Goal: Task Accomplishment & Management: Complete application form

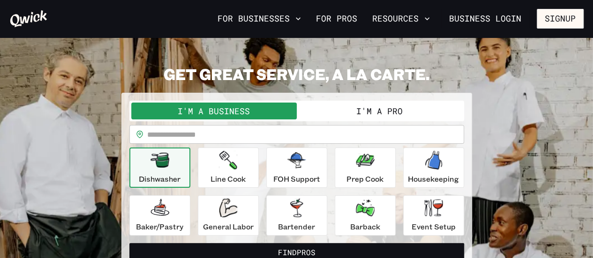
scroll to position [21, 0]
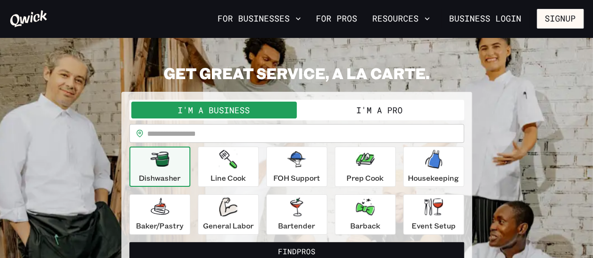
click at [338, 114] on button "I'm a Pro" at bounding box center [379, 110] width 165 height 17
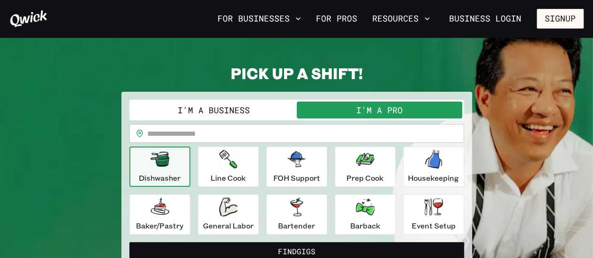
click at [273, 105] on button "I'm a Business" at bounding box center [213, 110] width 165 height 17
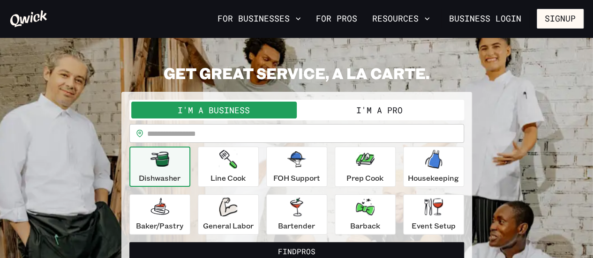
click at [351, 110] on button "I'm a Pro" at bounding box center [379, 110] width 165 height 17
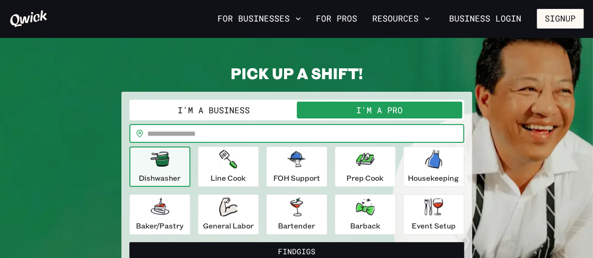
click at [285, 134] on input "text" at bounding box center [305, 133] width 317 height 19
type input "*****"
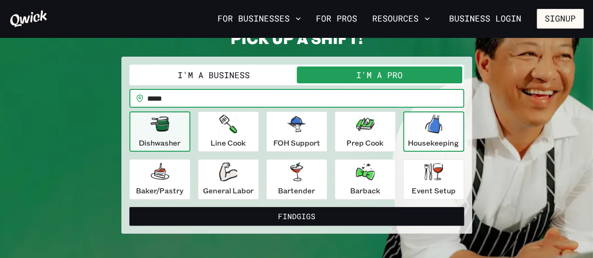
scroll to position [56, 0]
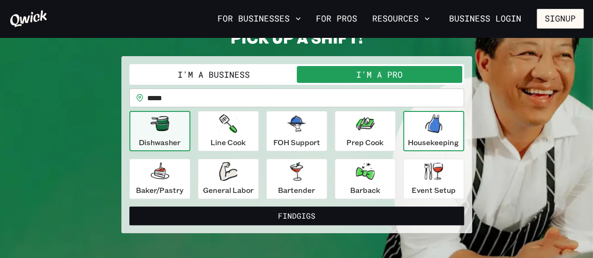
click at [426, 129] on icon "button" at bounding box center [433, 123] width 17 height 19
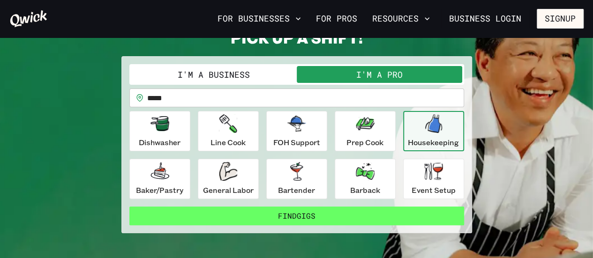
click at [366, 217] on button "Find Gigs" at bounding box center [296, 216] width 334 height 19
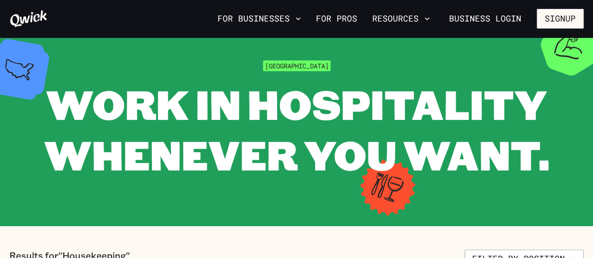
scroll to position [19, 0]
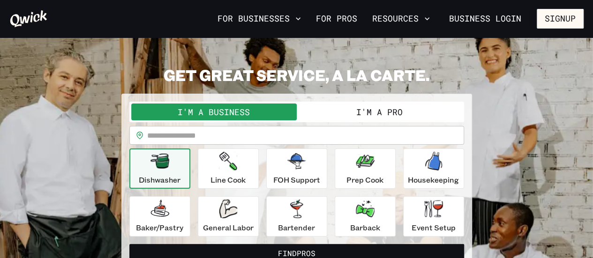
scroll to position [56, 0]
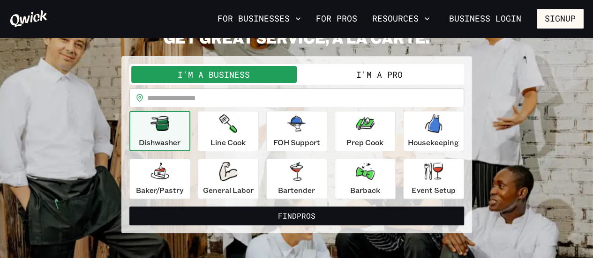
click at [355, 69] on button "I'm a Pro" at bounding box center [379, 74] width 165 height 17
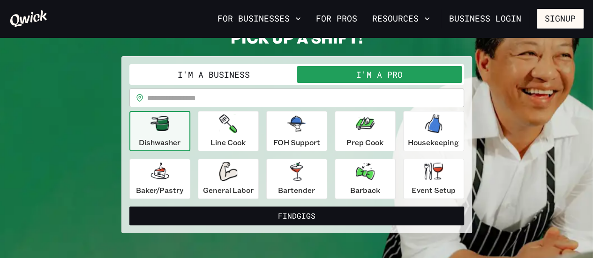
click at [315, 94] on input "text" at bounding box center [305, 98] width 317 height 19
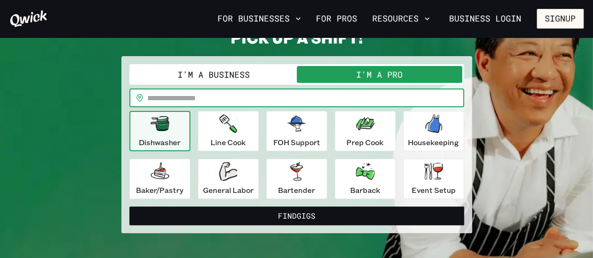
type input "*****"
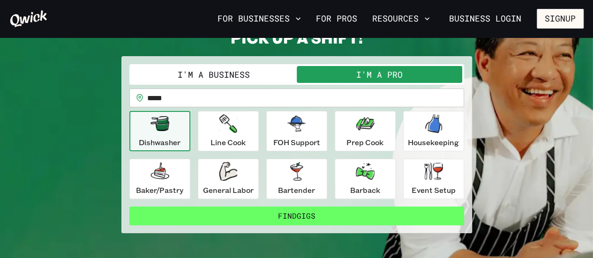
click at [268, 222] on button "Find Gigs" at bounding box center [296, 216] width 334 height 19
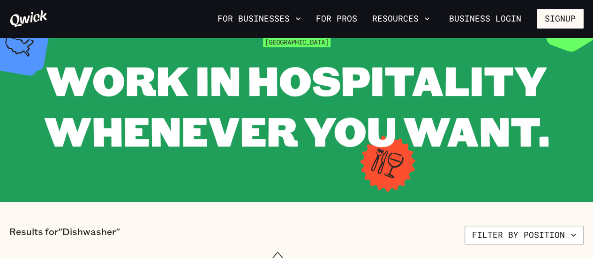
scroll to position [35, 0]
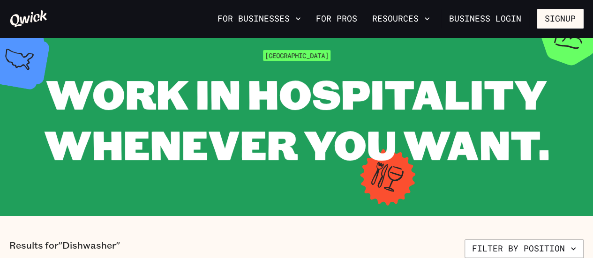
scroll to position [56, 0]
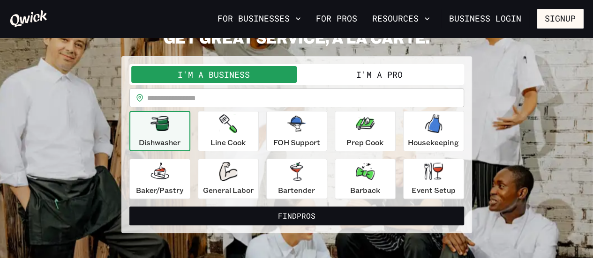
click at [343, 68] on button "I'm a Pro" at bounding box center [379, 74] width 165 height 17
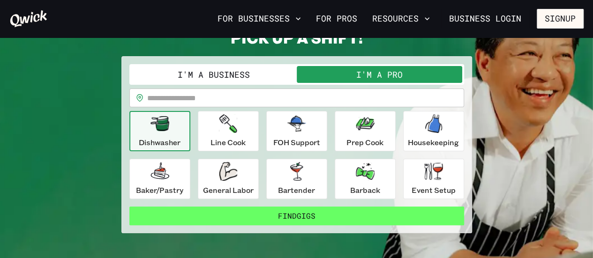
click at [303, 222] on button "Find Gigs" at bounding box center [296, 216] width 334 height 19
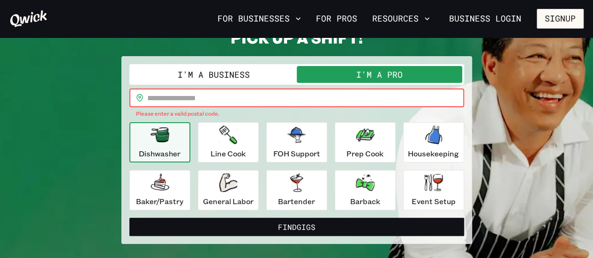
click at [277, 97] on input "text" at bounding box center [305, 98] width 317 height 19
type input "*****"
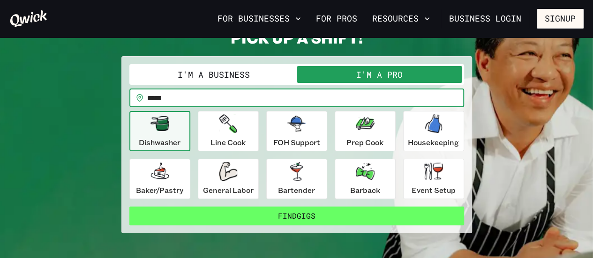
click at [249, 217] on button "Find Gigs" at bounding box center [296, 216] width 334 height 19
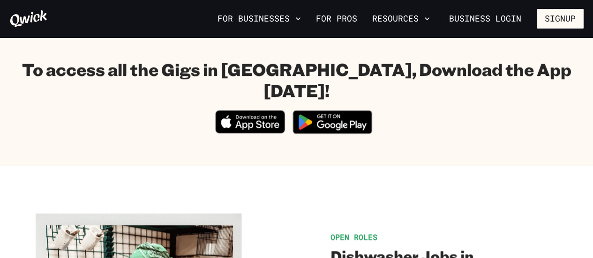
scroll to position [412, 0]
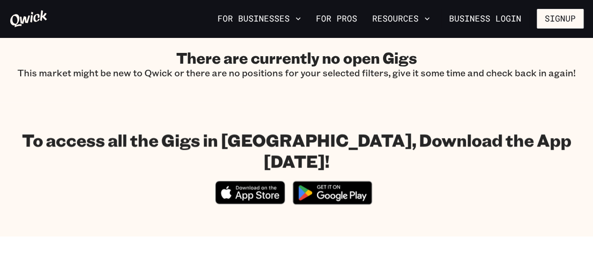
scroll to position [56, 0]
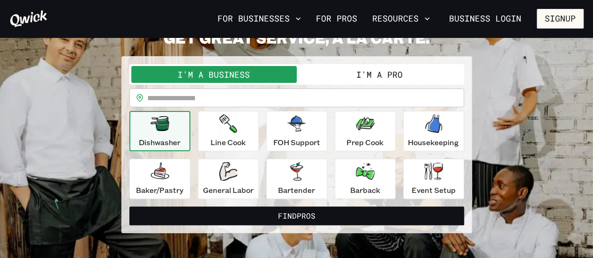
click at [381, 66] on button "I'm a Pro" at bounding box center [379, 74] width 165 height 17
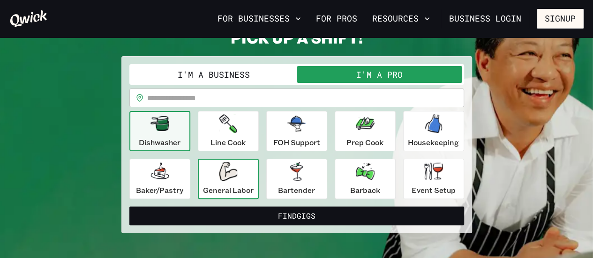
click at [227, 178] on icon "button" at bounding box center [228, 171] width 18 height 19
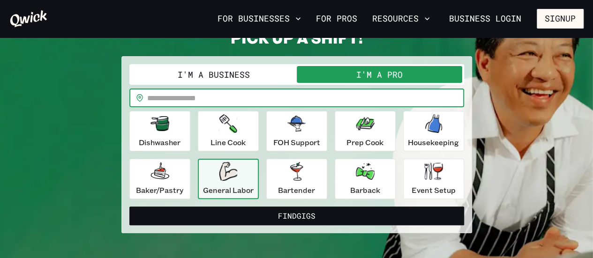
click at [237, 95] on input "text" at bounding box center [305, 98] width 317 height 19
type input "*****"
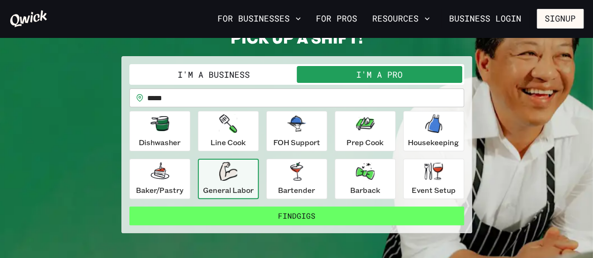
click at [225, 221] on button "Find Gigs" at bounding box center [296, 216] width 334 height 19
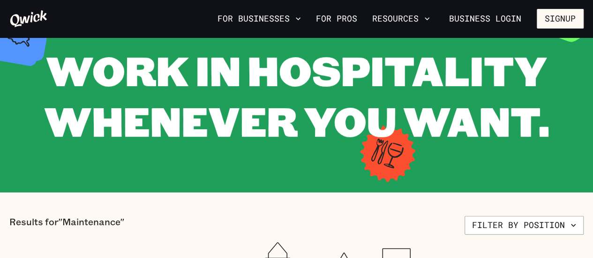
scroll to position [55, 0]
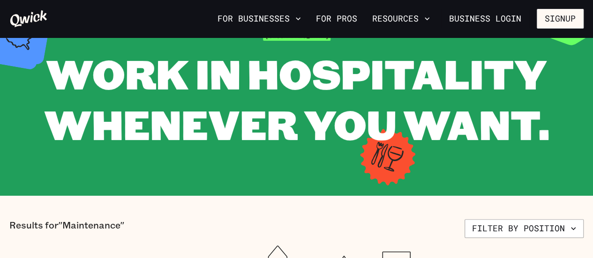
scroll to position [56, 0]
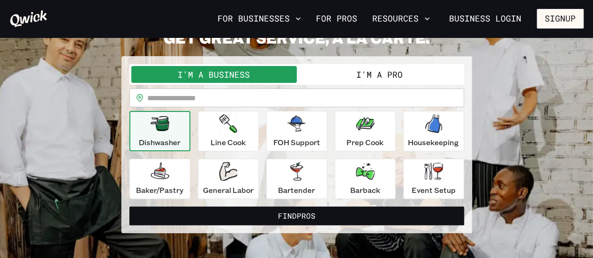
click at [358, 76] on button "I'm a Pro" at bounding box center [379, 74] width 165 height 17
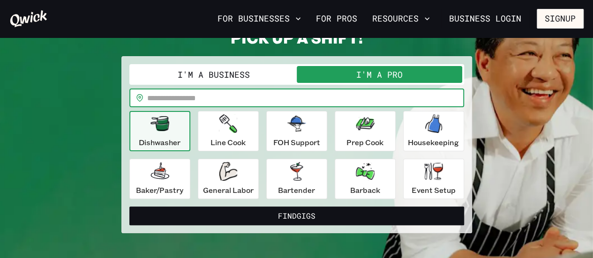
click at [260, 99] on input "text" at bounding box center [305, 98] width 317 height 19
type input "*****"
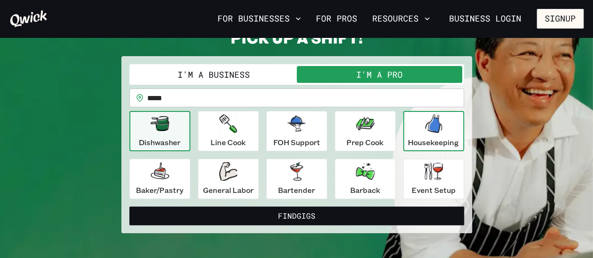
click at [438, 131] on icon "button" at bounding box center [433, 123] width 17 height 19
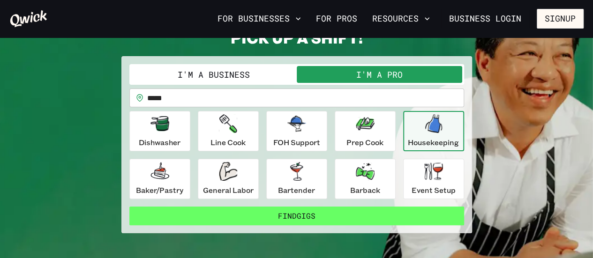
click at [321, 218] on button "Find Gigs" at bounding box center [296, 216] width 334 height 19
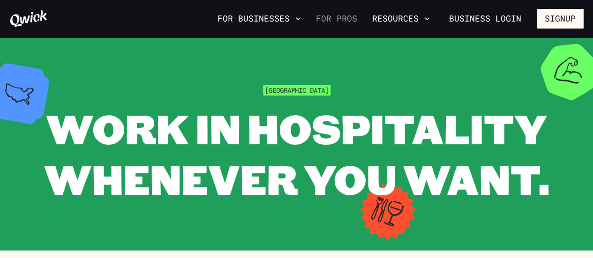
click at [337, 19] on link "For Pros" at bounding box center [336, 19] width 49 height 16
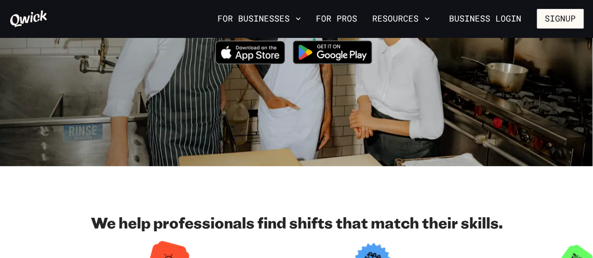
scroll to position [82, 0]
